Goal: Find specific page/section: Find specific page/section

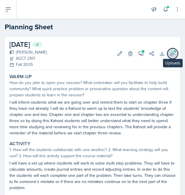
click at [169, 54] on icon at bounding box center [172, 54] width 6 height 6
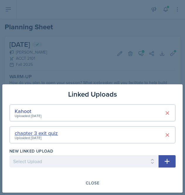
click at [43, 133] on div "chapter 3 exit quiz" at bounding box center [36, 133] width 43 height 8
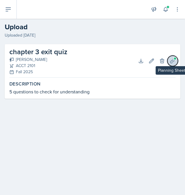
click at [172, 61] on icon at bounding box center [172, 61] width 6 height 6
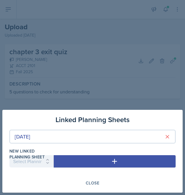
click at [96, 108] on div "Linked Planning Sheets [DATE] New Linked Planning Sheet Select Planning Sheet […" at bounding box center [92, 152] width 185 height 88
click at [63, 93] on div at bounding box center [92, 97] width 185 height 195
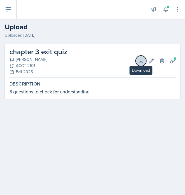
click at [141, 60] on icon at bounding box center [141, 61] width 6 height 6
click at [148, 29] on h2 "Upload" at bounding box center [92, 27] width 175 height 11
